Goal: Task Accomplishment & Management: Complete application form

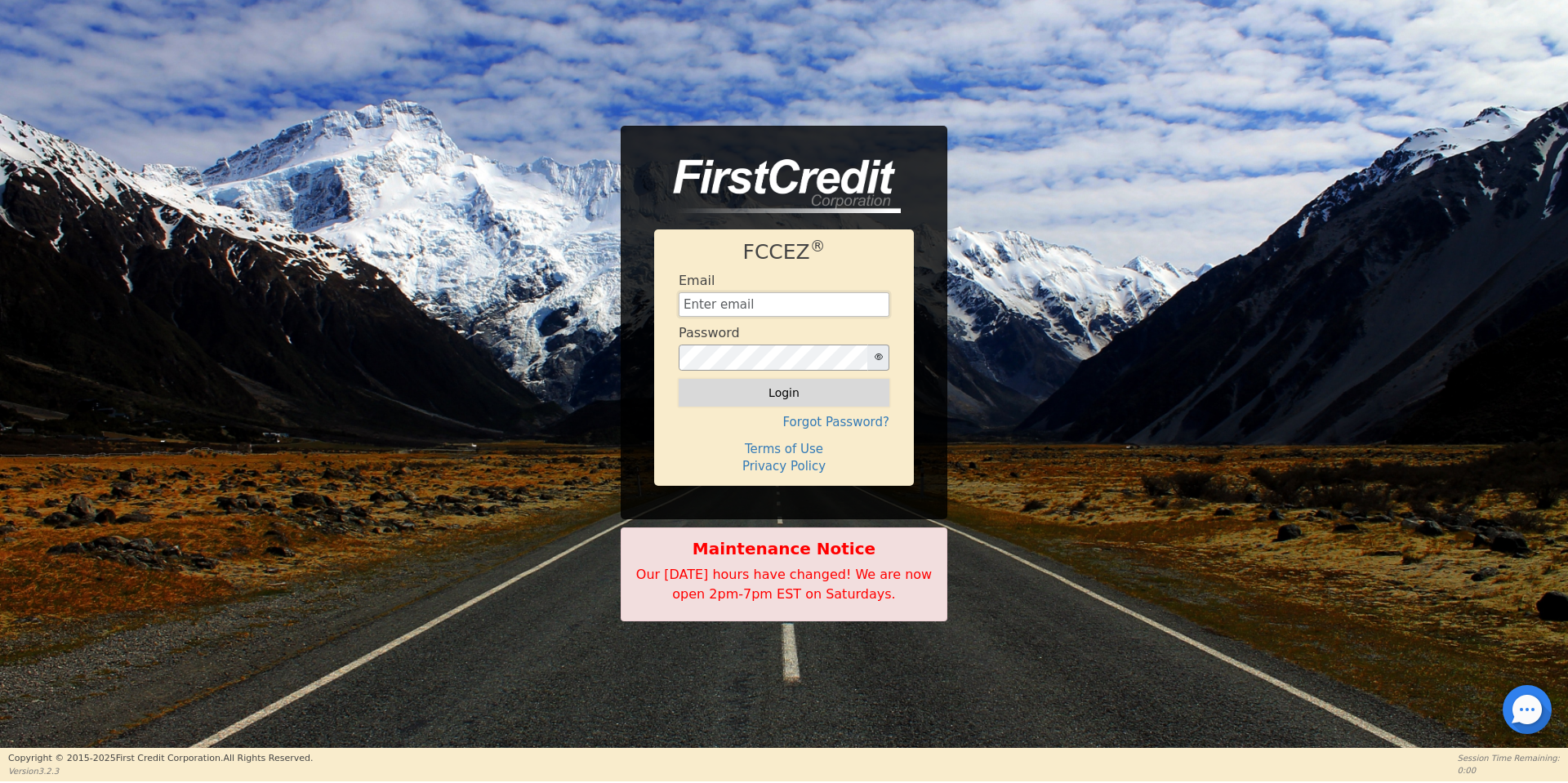
type input "[EMAIL_ADDRESS][DOMAIN_NAME]"
click at [768, 399] on button "Login" at bounding box center [784, 393] width 210 height 28
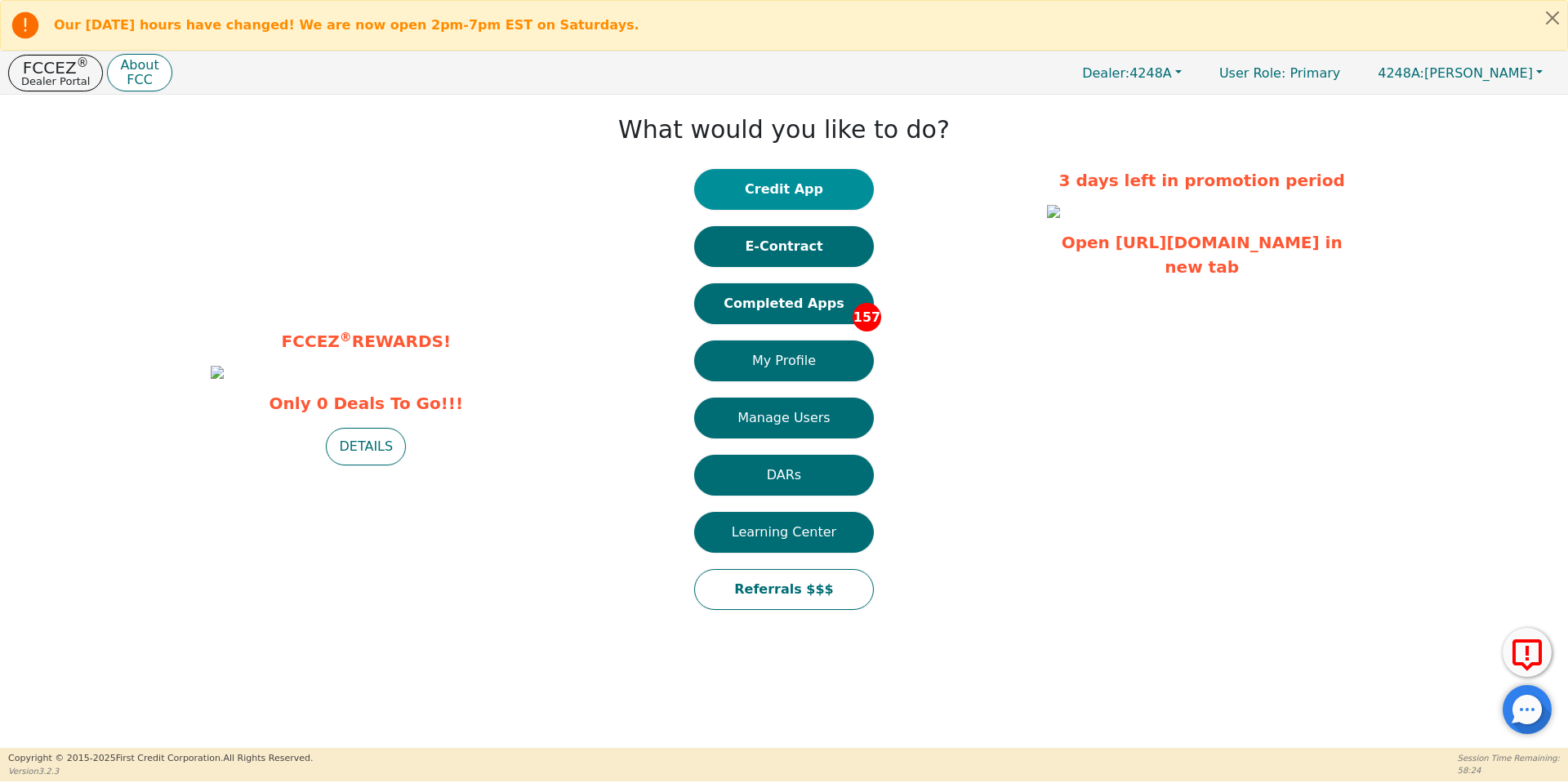
click at [799, 191] on button "Credit App" at bounding box center [784, 190] width 180 height 41
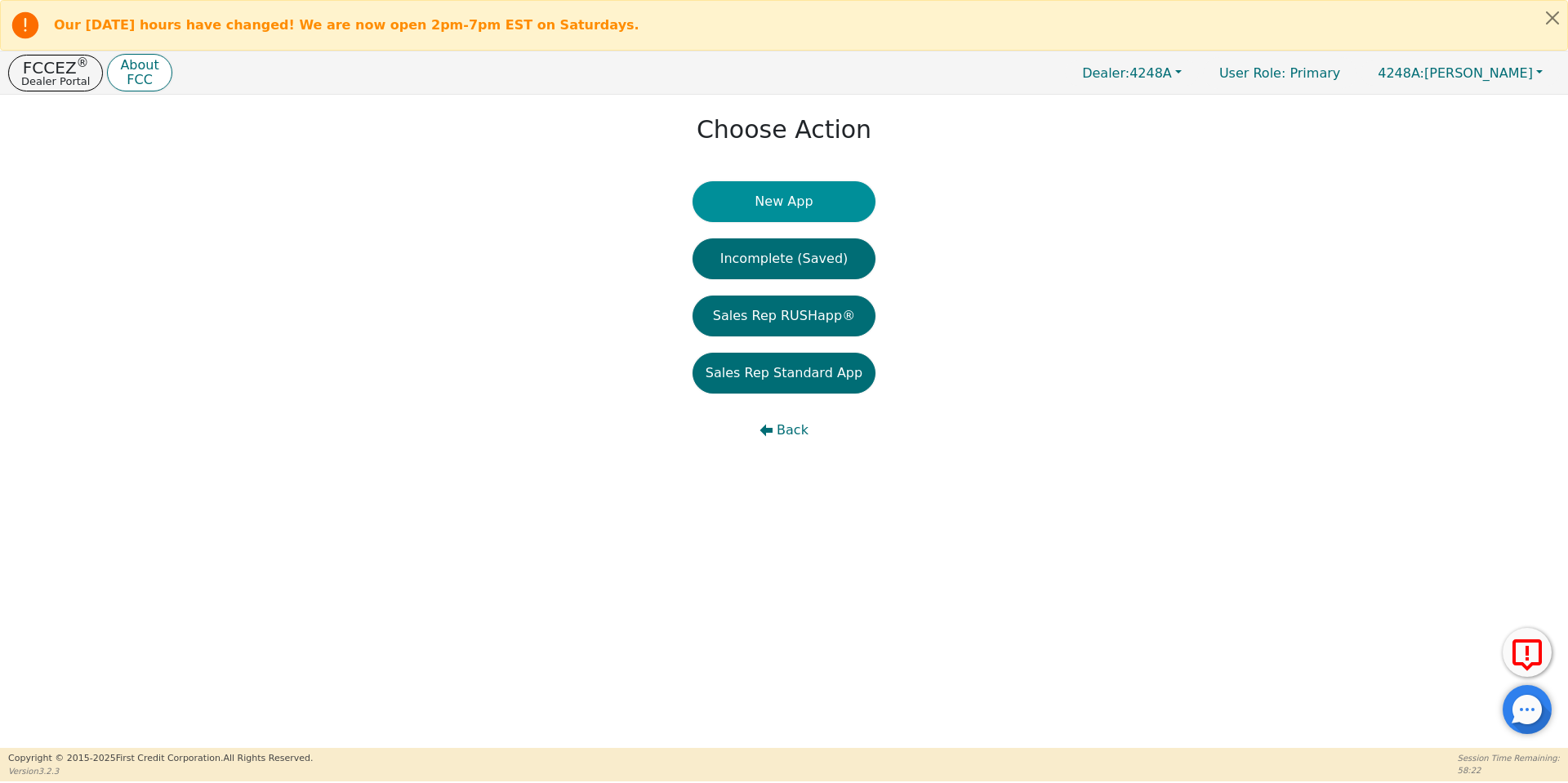
click at [799, 191] on button "New App" at bounding box center [784, 202] width 183 height 41
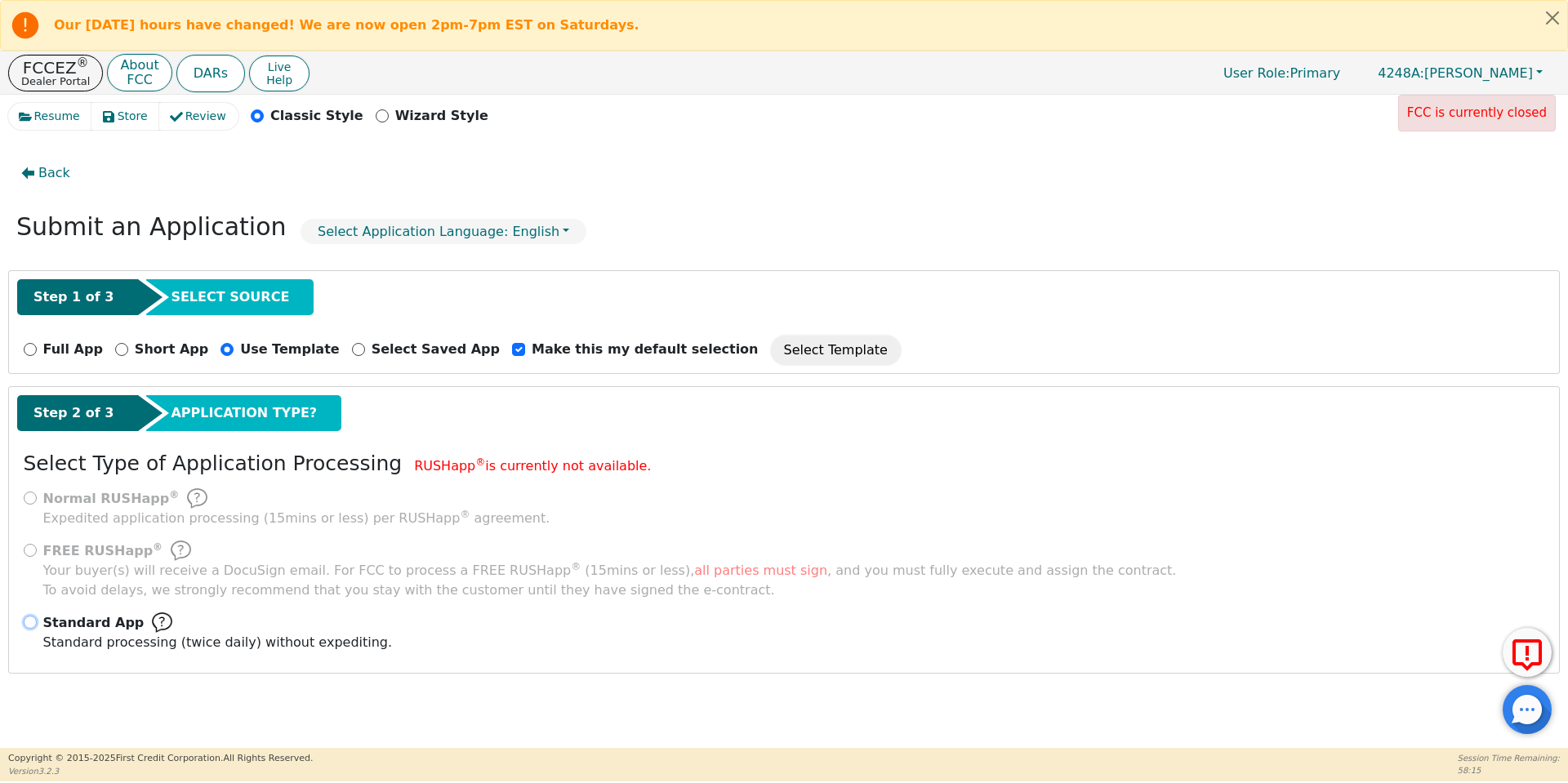
click at [30, 620] on input "Standard App Standard processing (twice daily) without expediting." at bounding box center [30, 622] width 13 height 13
radio input "true"
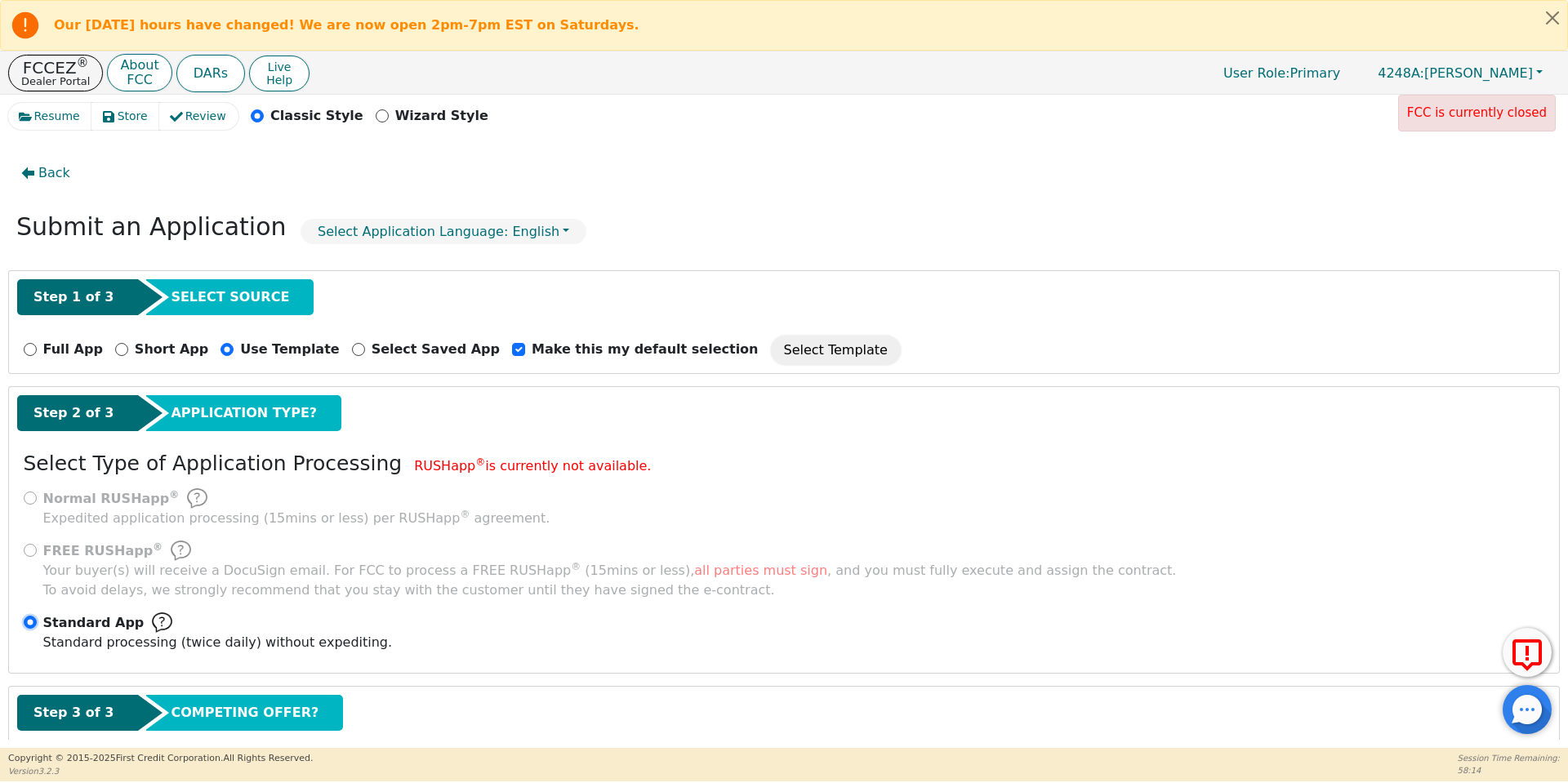
scroll to position [93, 0]
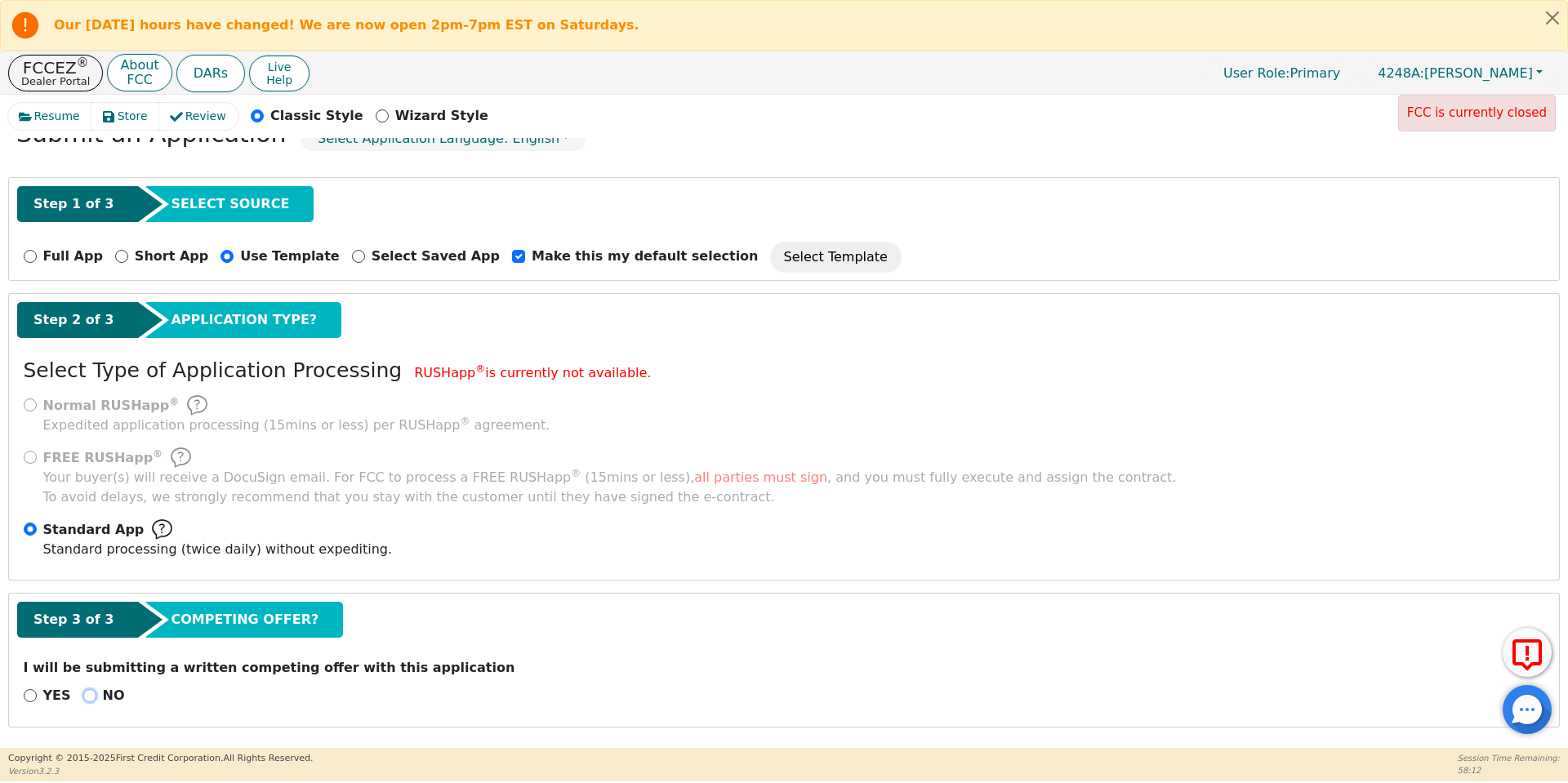
click at [84, 695] on input "NO" at bounding box center [90, 696] width 13 height 13
radio input "true"
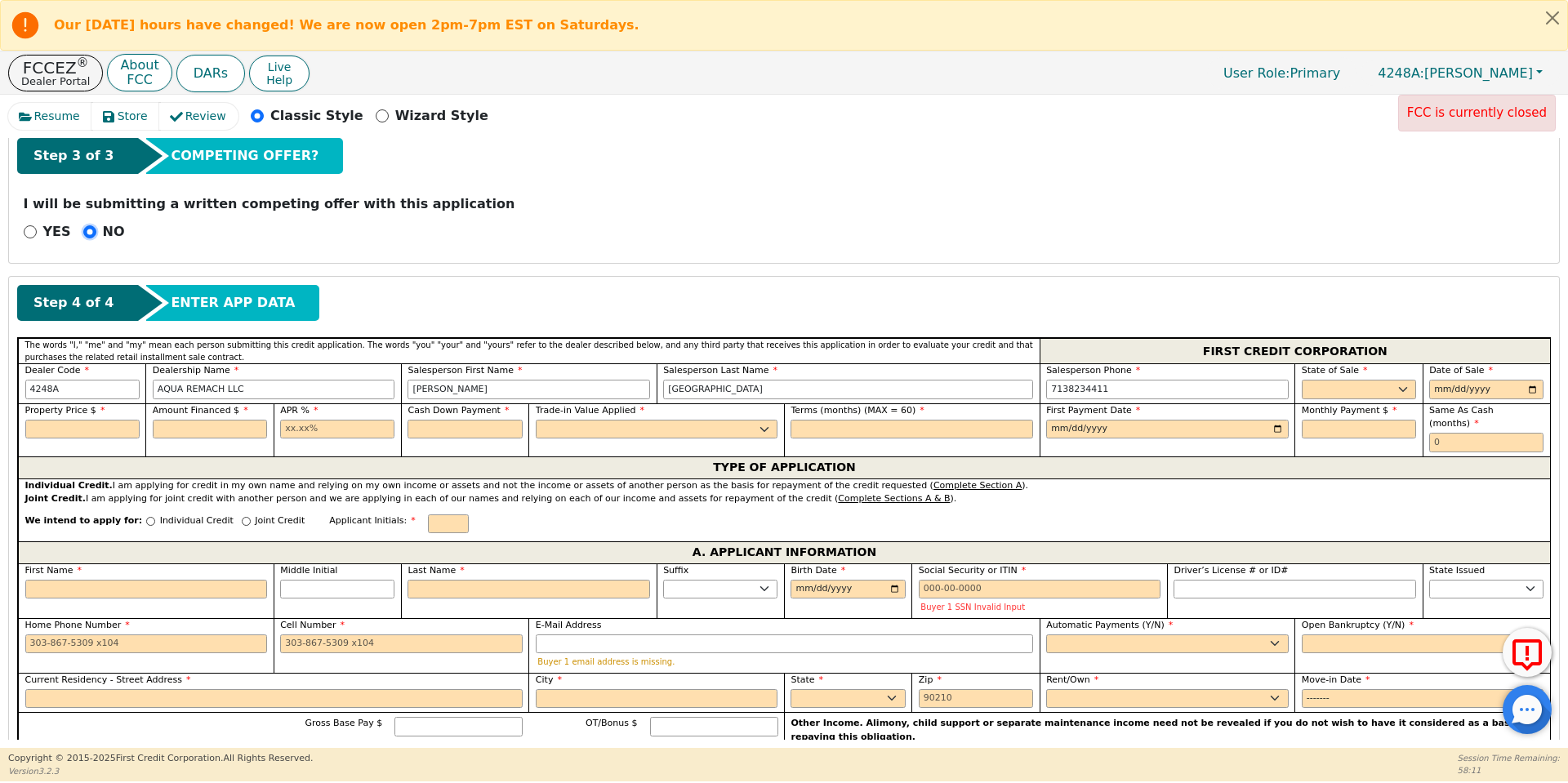
scroll to position [560, 0]
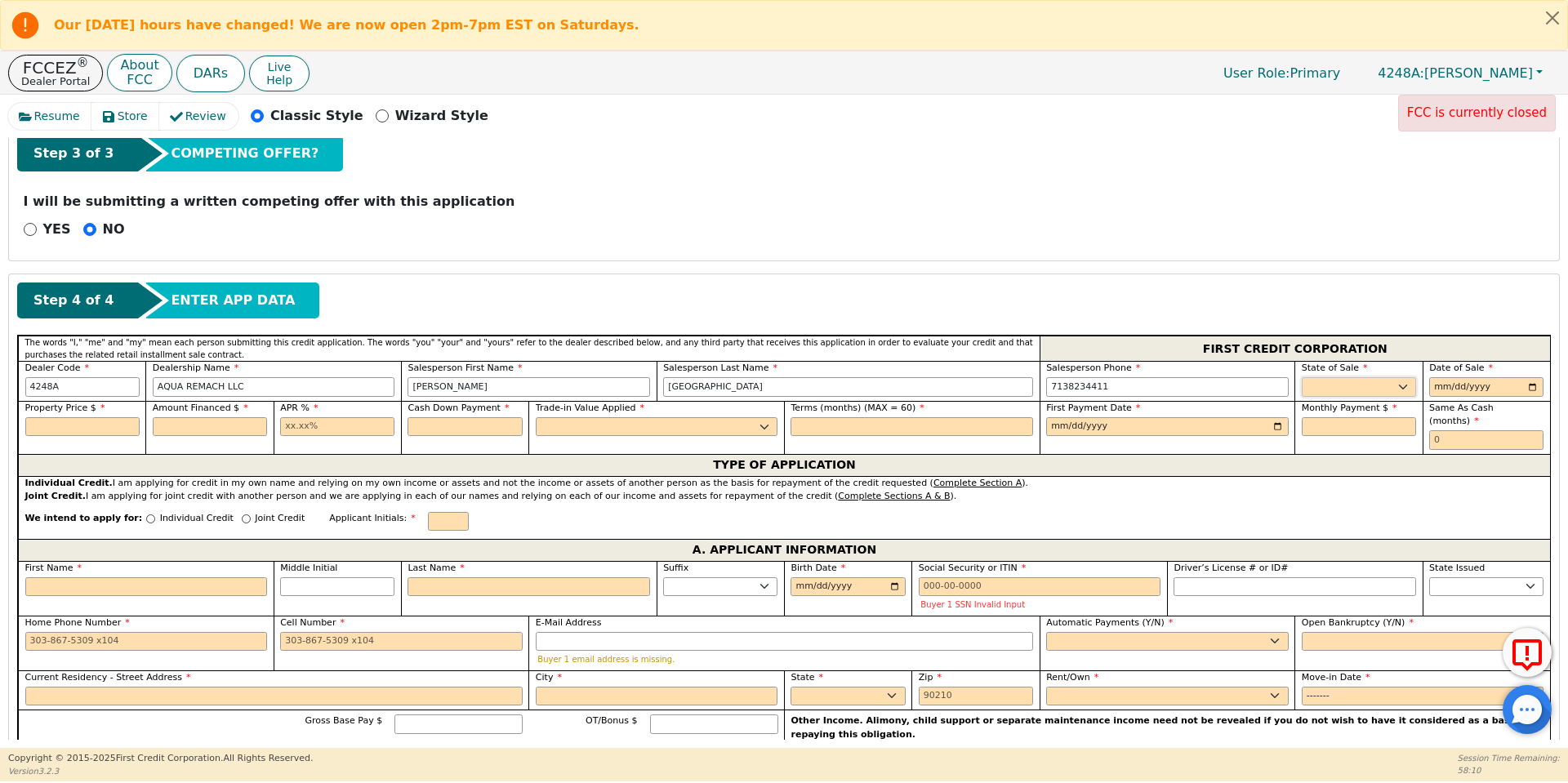
click at [1354, 391] on select "AK AL AR AZ CA CO CT DC DE FL [GEOGRAPHIC_DATA] HI IA ID IL IN KS [GEOGRAPHIC_D…" at bounding box center [1358, 387] width 114 height 20
select select "[GEOGRAPHIC_DATA]"
click at [1302, 377] on select "AK AL AR AZ CA CO CT DC DE FL [GEOGRAPHIC_DATA] HI IA ID IL IN KS [GEOGRAPHIC_D…" at bounding box center [1358, 387] width 114 height 20
type input "[DATE]"
click at [102, 420] on input "text" at bounding box center [82, 427] width 114 height 20
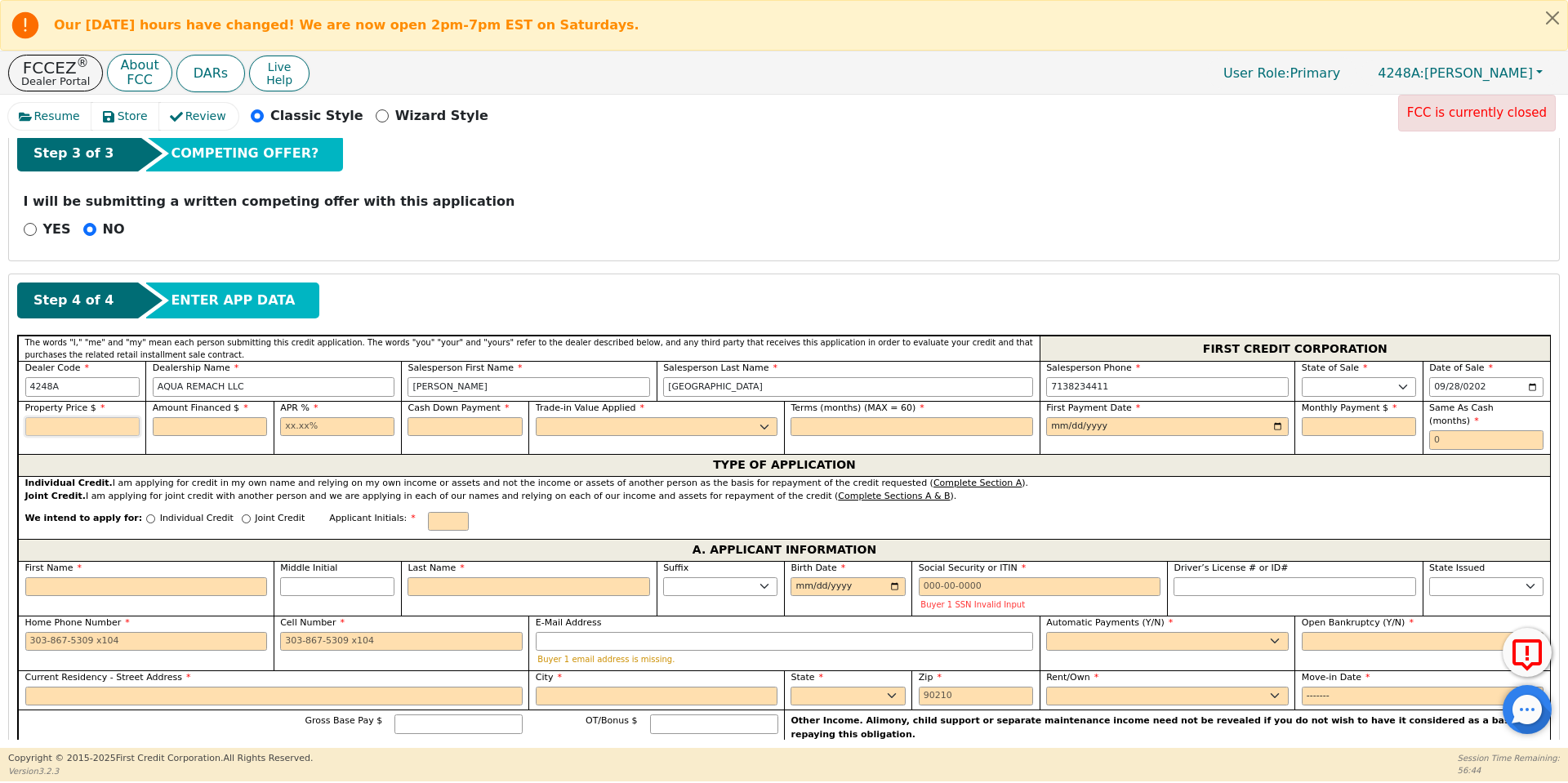
click at [102, 420] on input "text" at bounding box center [82, 427] width 114 height 20
